Goal: Information Seeking & Learning: Learn about a topic

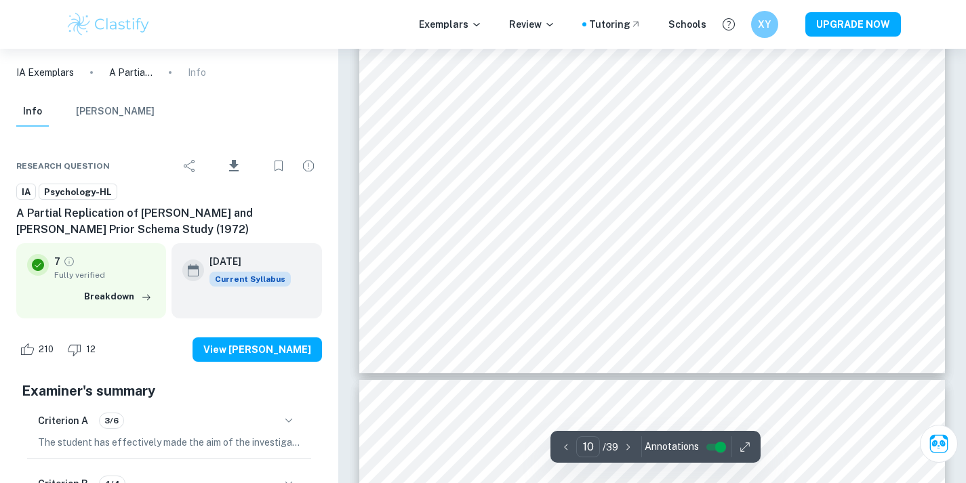
scroll to position [8162, 0]
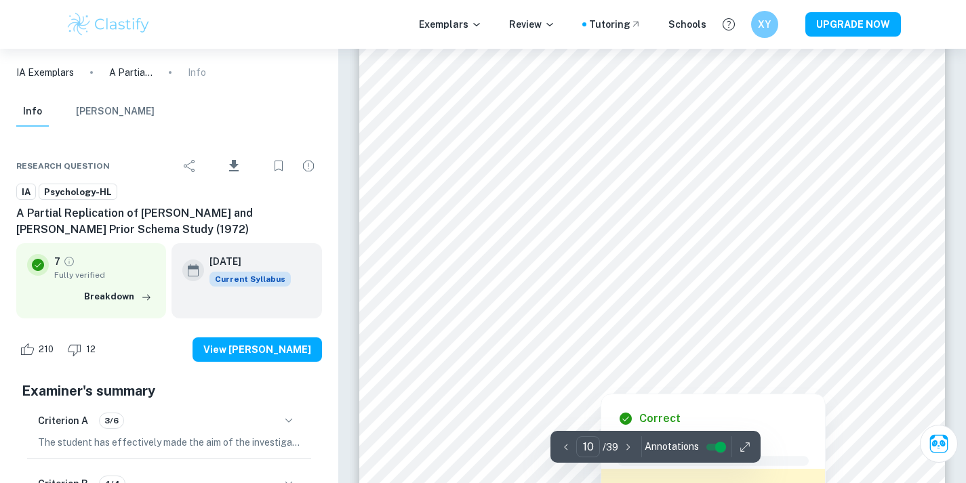
click at [664, 396] on div "Correct Criterion D Comment Unlock access to all examiner comments with Clastif…" at bounding box center [713, 481] width 224 height 175
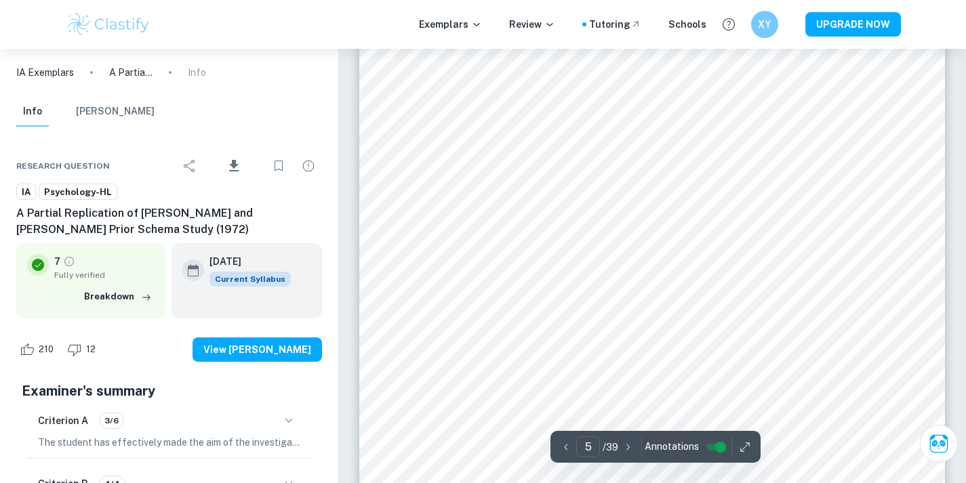
scroll to position [4238, 0]
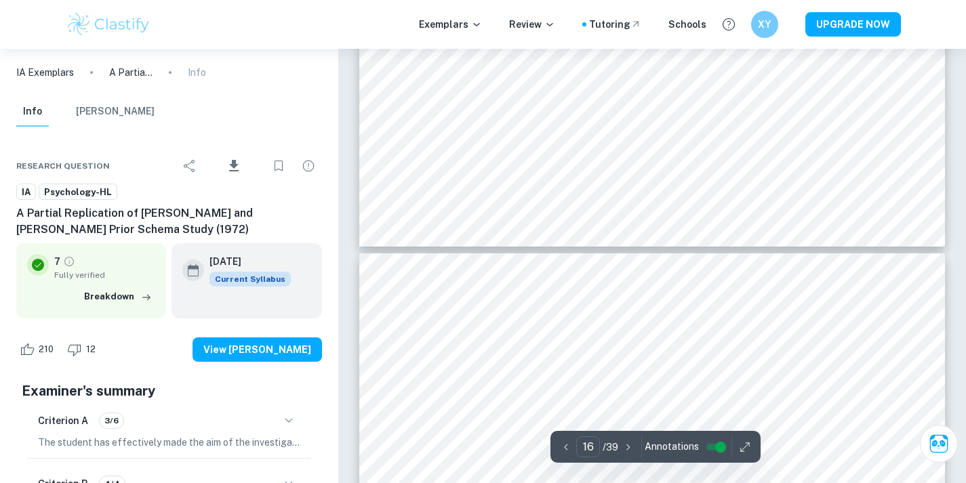
type input "15"
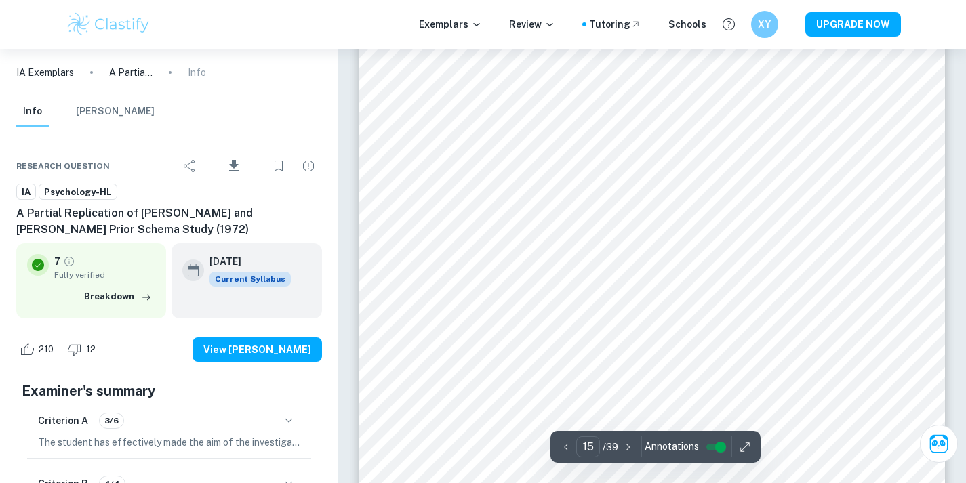
scroll to position [12038, 0]
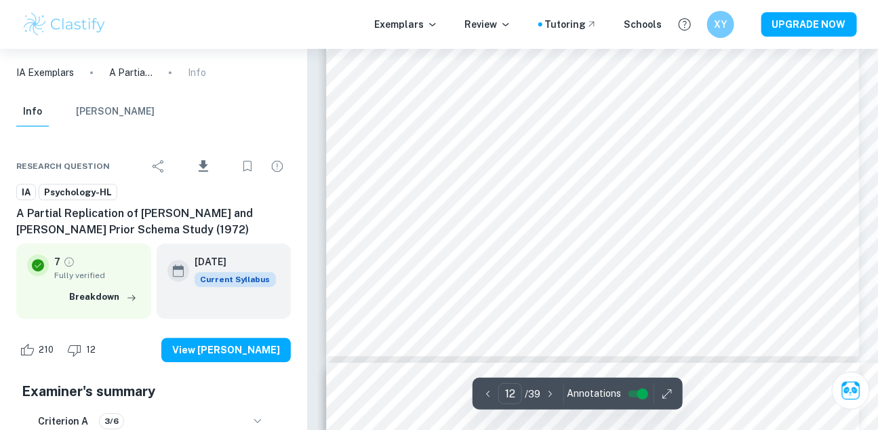
scroll to position [9320, 0]
